Goal: Information Seeking & Learning: Learn about a topic

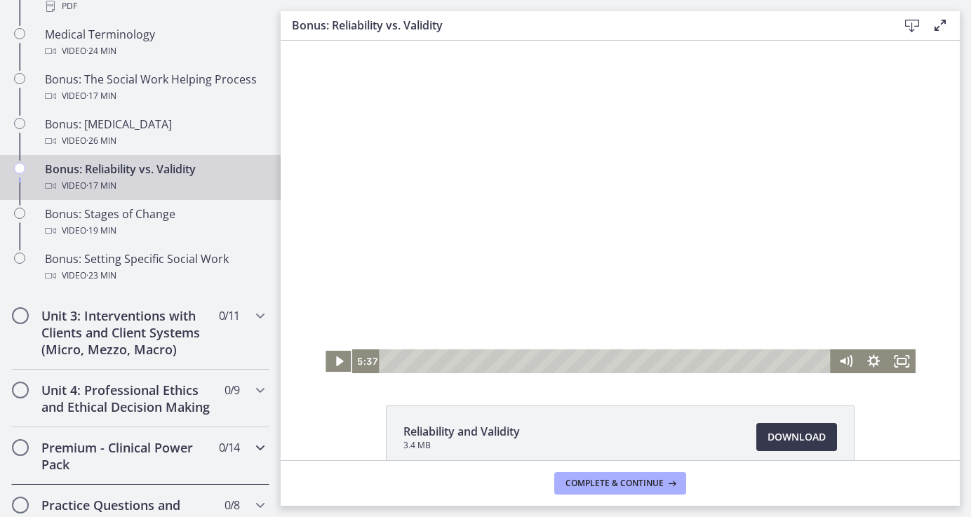
click at [116, 440] on h2 "Premium - Clinical Power Pack" at bounding box center [126, 456] width 171 height 34
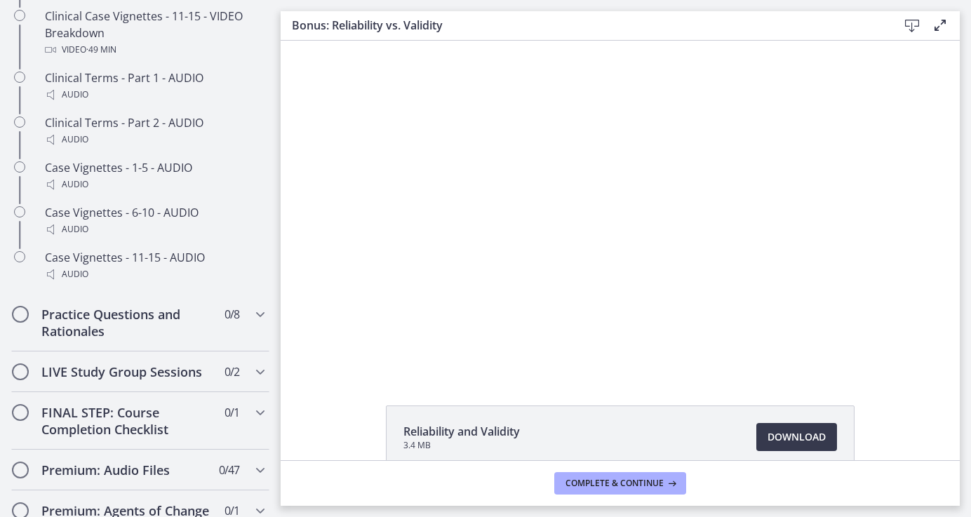
click at [288, 334] on div "Click for sound @keyframes VOLUME_SMALL_WAVE_FLASH { 0% { opacity: 0; } 33% { o…" at bounding box center [620, 207] width 679 height 332
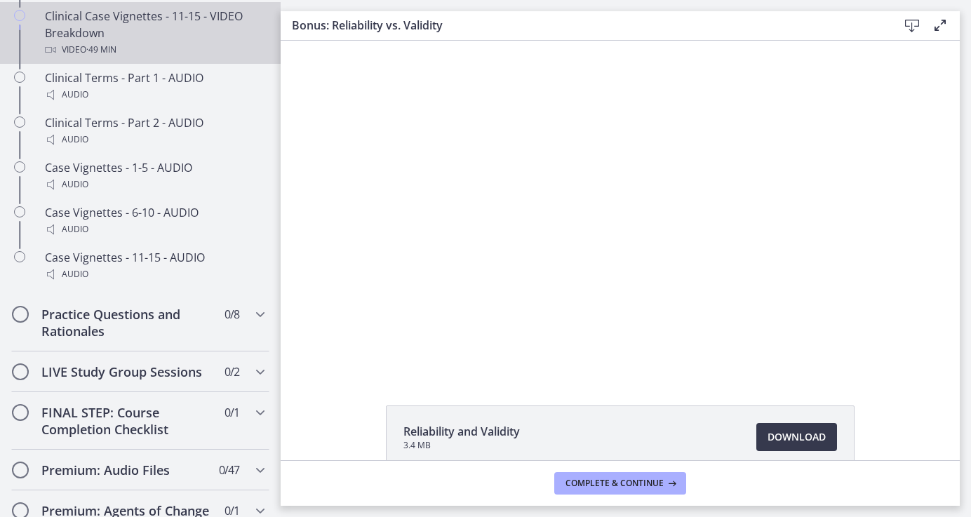
click at [144, 41] on div "Clinical Case Vignettes - 11-15 - VIDEO Breakdown Video · 49 min" at bounding box center [154, 33] width 219 height 50
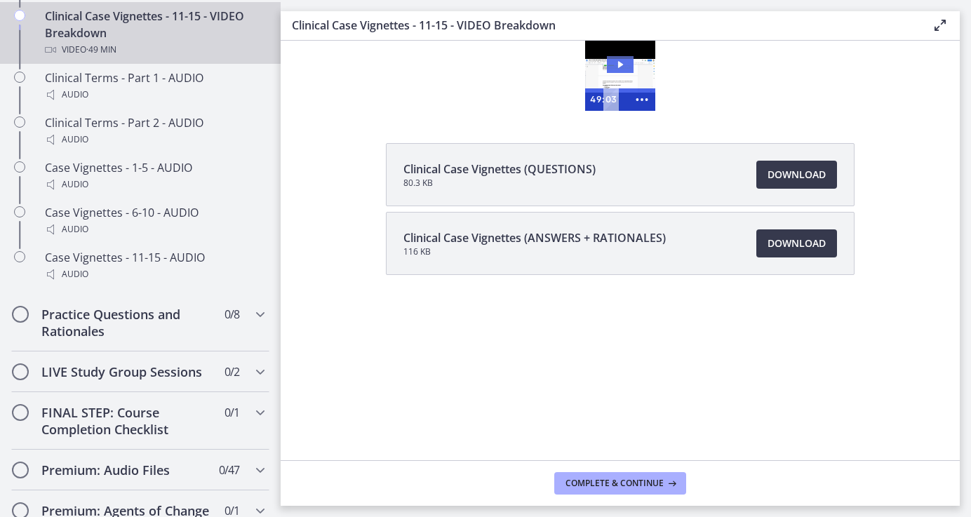
click at [618, 63] on icon "Play Video: ccjm58opjrbhd9mqlhg0.mp4" at bounding box center [620, 64] width 5 height 7
click at [642, 102] on icon "Show more buttons" at bounding box center [641, 99] width 27 height 22
click at [620, 100] on icon "Fullscreen" at bounding box center [615, 99] width 27 height 22
click at [285, 147] on div "Clinical Case Vignettes (QUESTIONS) 80.3 KB Download Opens in a new window Clin…" at bounding box center [620, 242] width 679 height 199
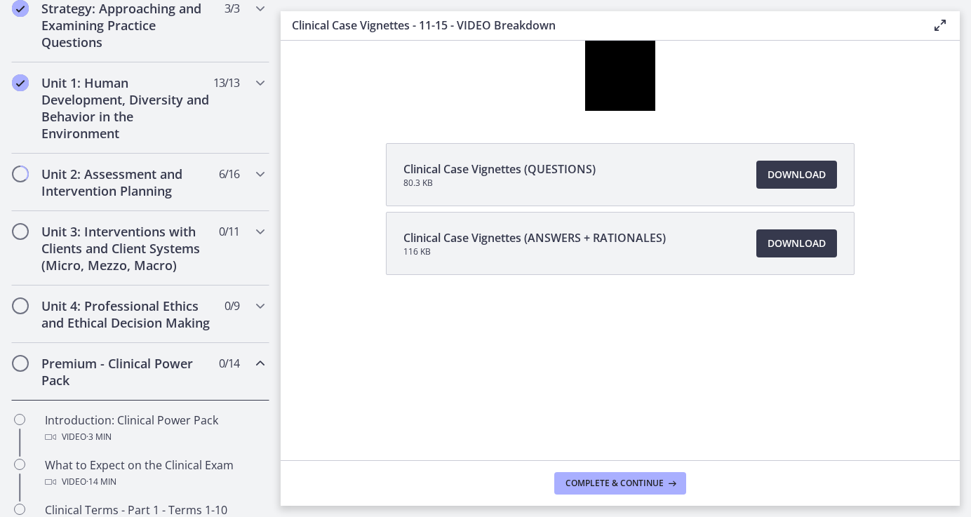
scroll to position [365, 0]
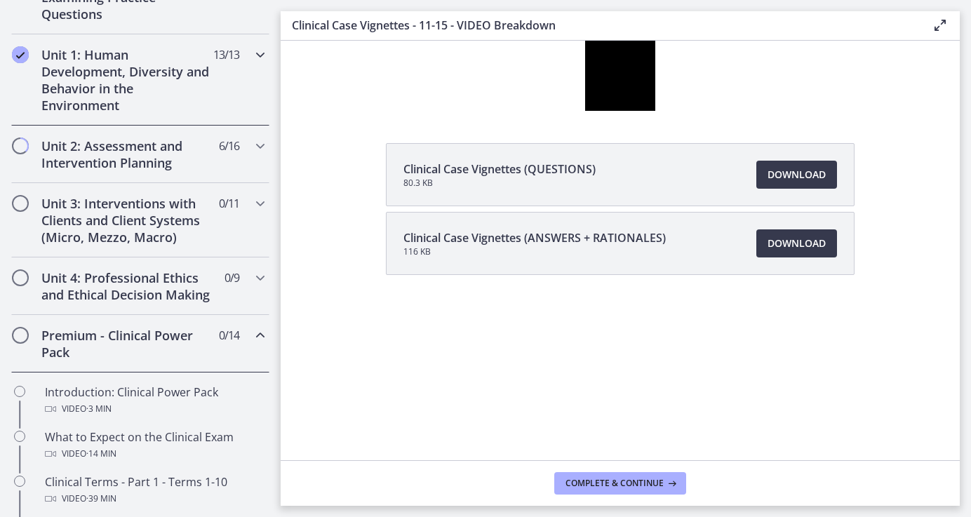
click at [234, 95] on div "Unit 1: Human Development, Diversity and Behavior in the Environment 13 / 13 Co…" at bounding box center [140, 79] width 258 height 91
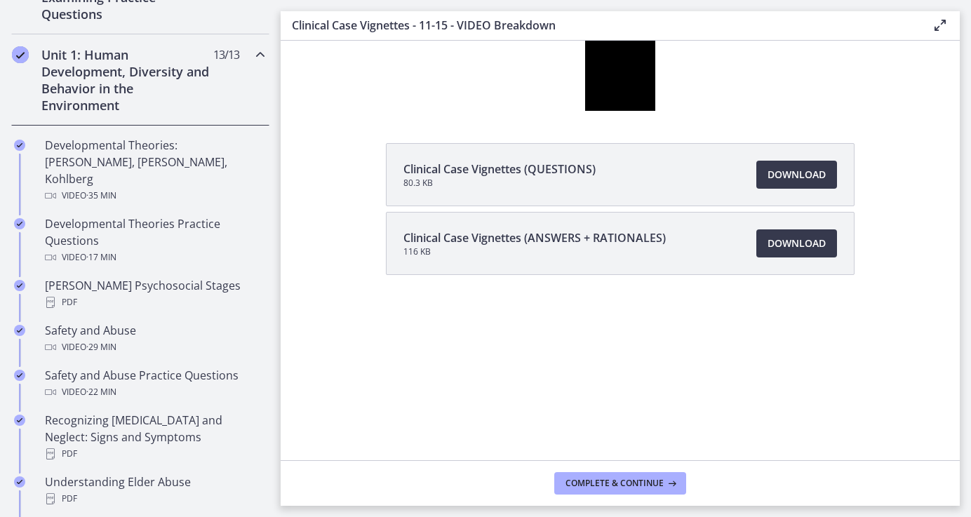
click at [284, 319] on div "Clinical Case Vignettes (QUESTIONS) 80.3 KB Download Opens in a new window Clin…" at bounding box center [620, 242] width 679 height 199
click at [285, 464] on footer "Complete & continue" at bounding box center [620, 483] width 679 height 46
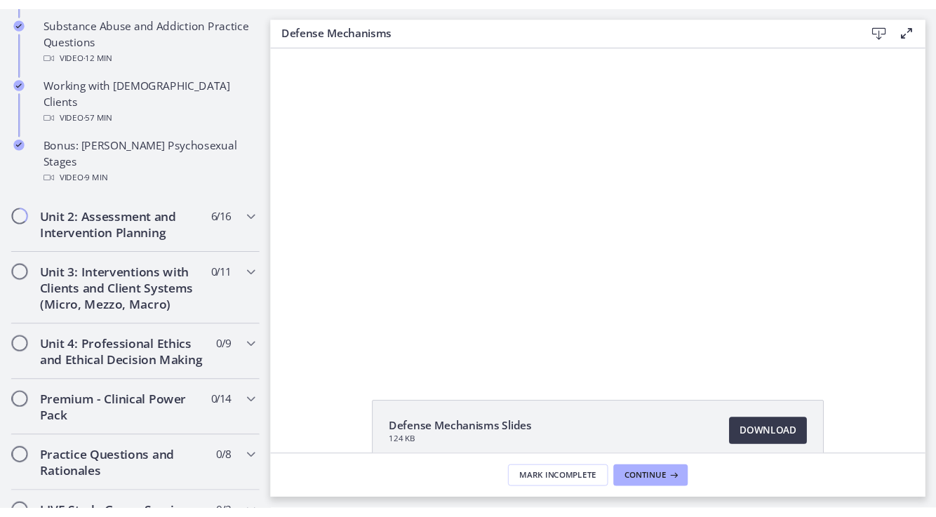
scroll to position [1010, 0]
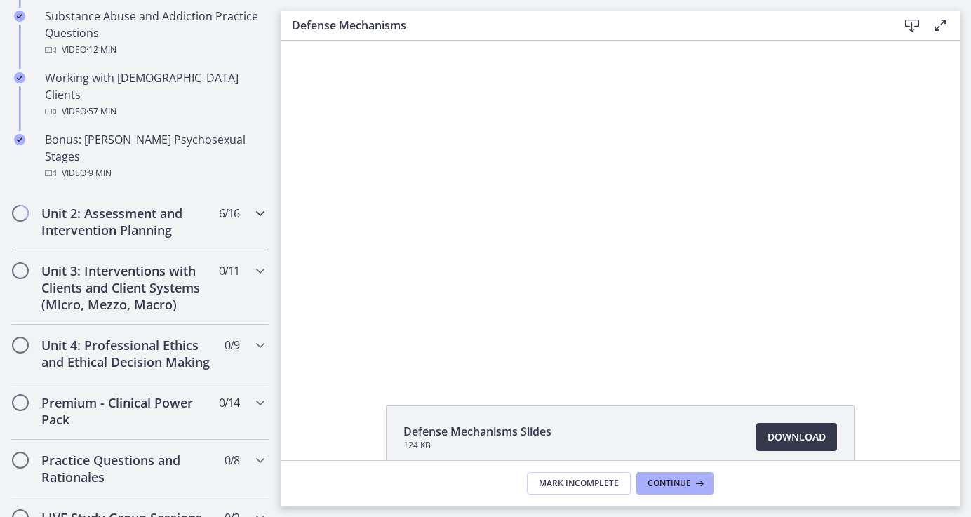
click at [257, 205] on icon "Chapters" at bounding box center [260, 213] width 17 height 17
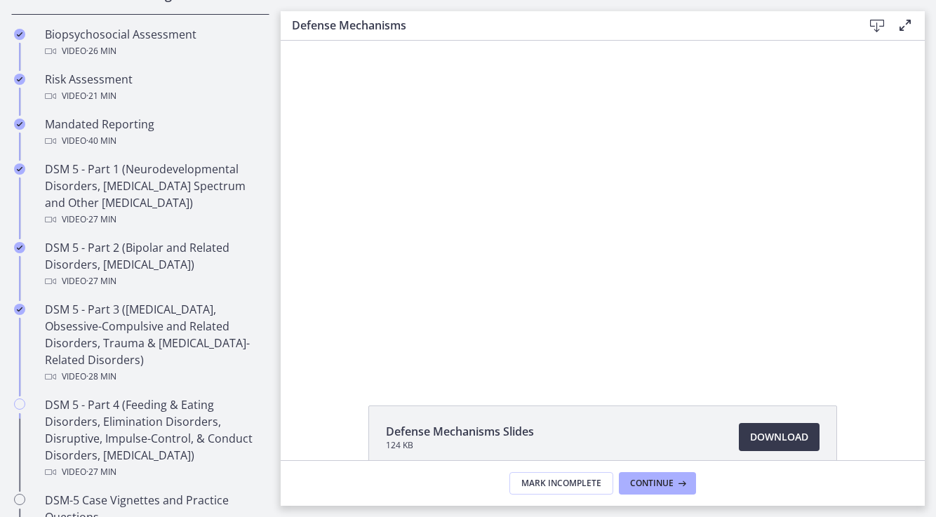
scroll to position [561, 0]
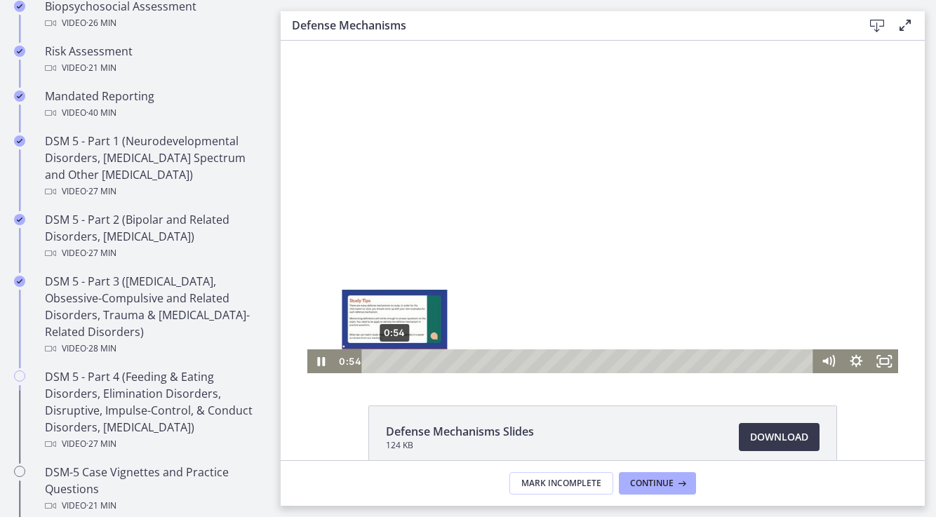
drag, startPoint x: 384, startPoint y: 361, endPoint x: 394, endPoint y: 361, distance: 9.8
click at [394, 361] on div "Playbar" at bounding box center [394, 361] width 8 height 8
drag, startPoint x: 396, startPoint y: 359, endPoint x: 408, endPoint y: 358, distance: 12.7
click at [399, 358] on div "Playbar" at bounding box center [395, 361] width 8 height 8
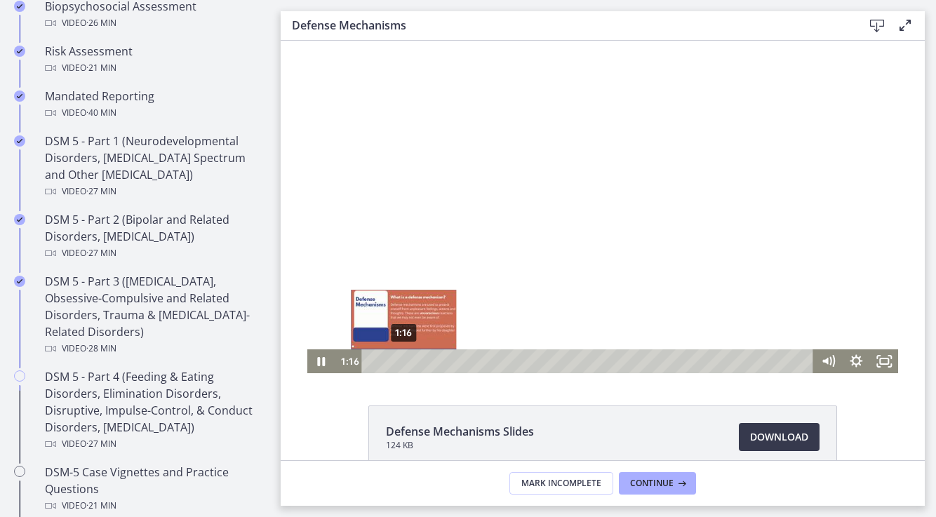
drag, startPoint x: 408, startPoint y: 358, endPoint x: 400, endPoint y: 358, distance: 7.7
click at [400, 358] on div "Playbar" at bounding box center [403, 361] width 8 height 8
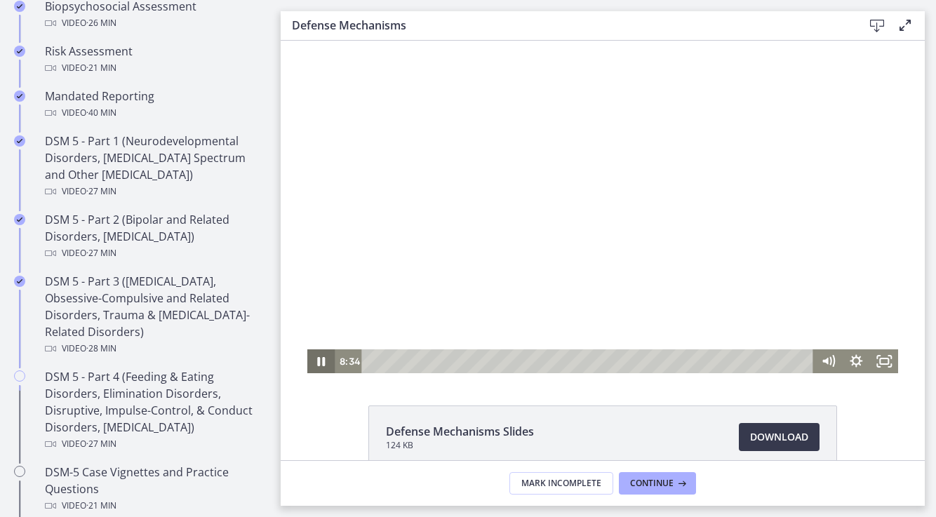
click at [321, 361] on icon "Pause" at bounding box center [321, 361] width 28 height 24
